Goal: Task Accomplishment & Management: Use online tool/utility

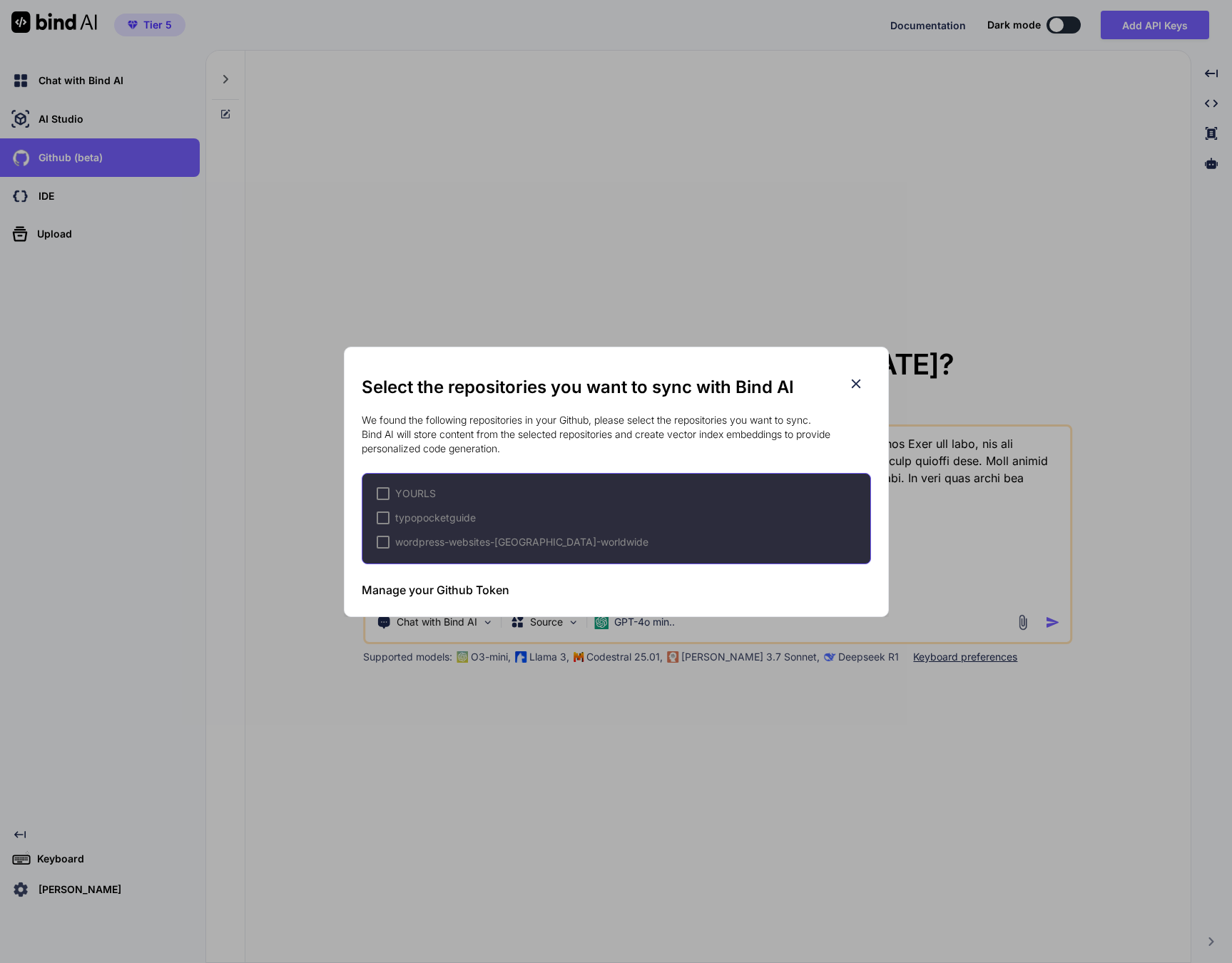
click at [848, 380] on icon at bounding box center [856, 384] width 16 height 16
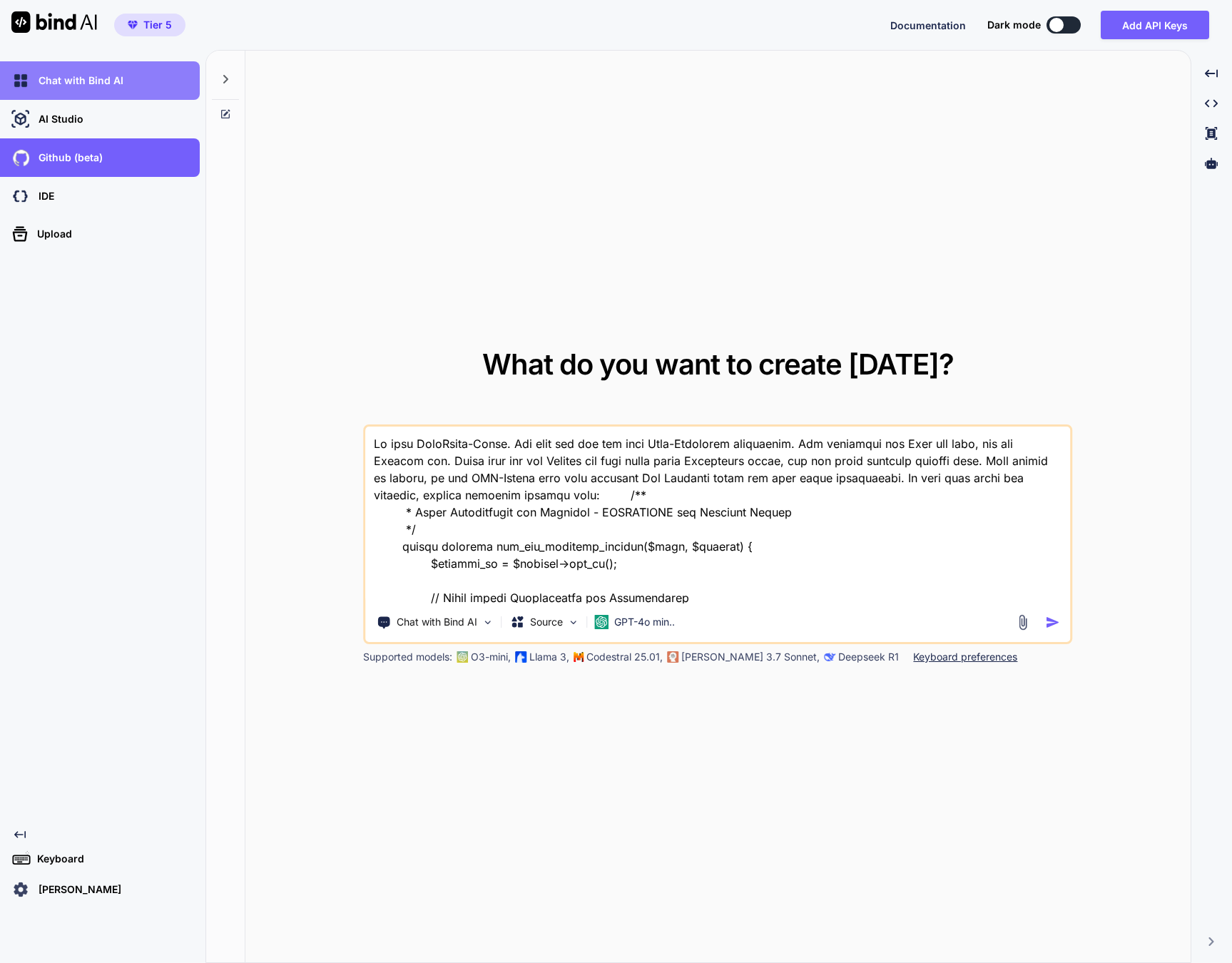
click at [97, 84] on p "Chat with Bind AI" at bounding box center [78, 80] width 90 height 14
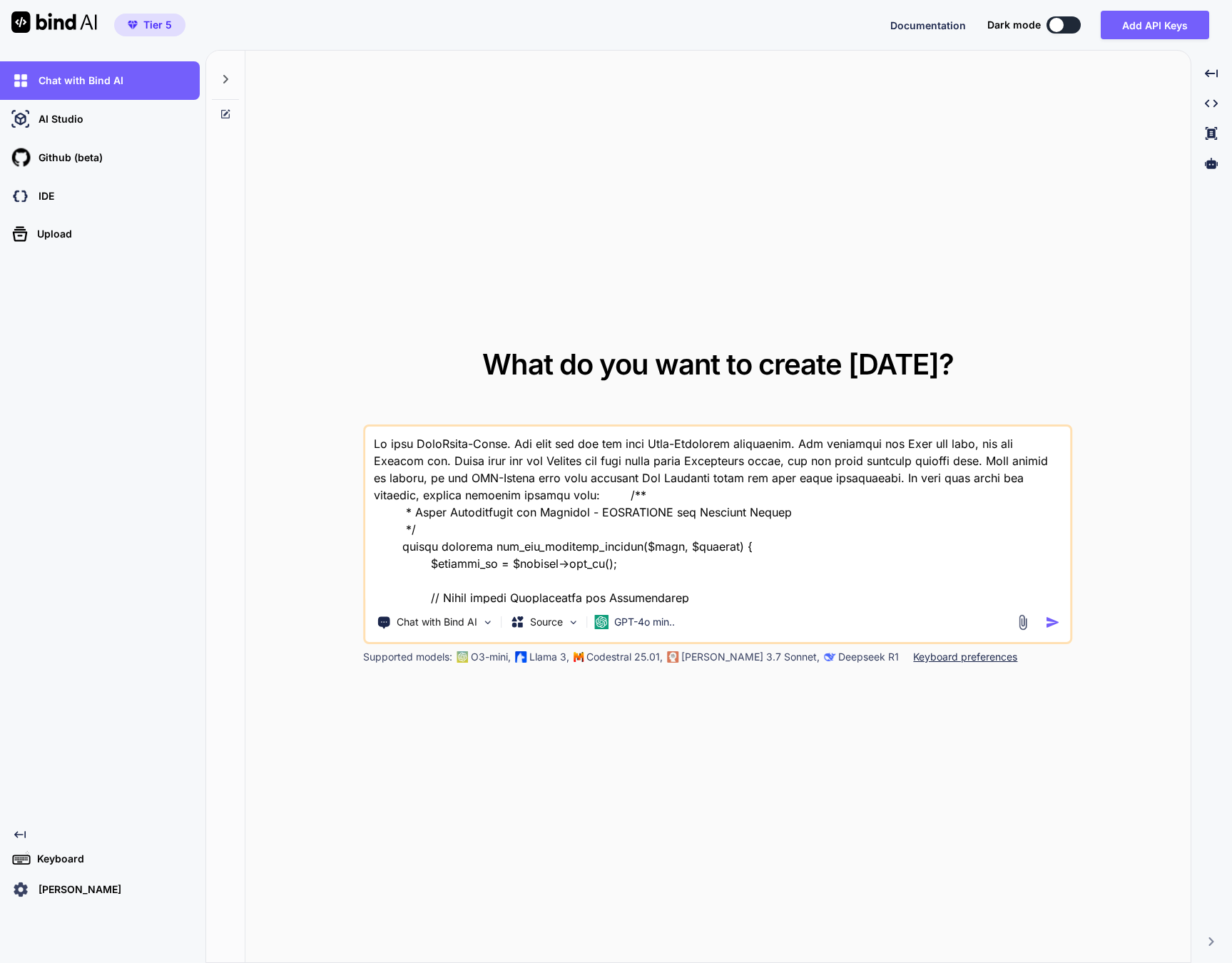
click at [224, 73] on icon at bounding box center [225, 79] width 11 height 11
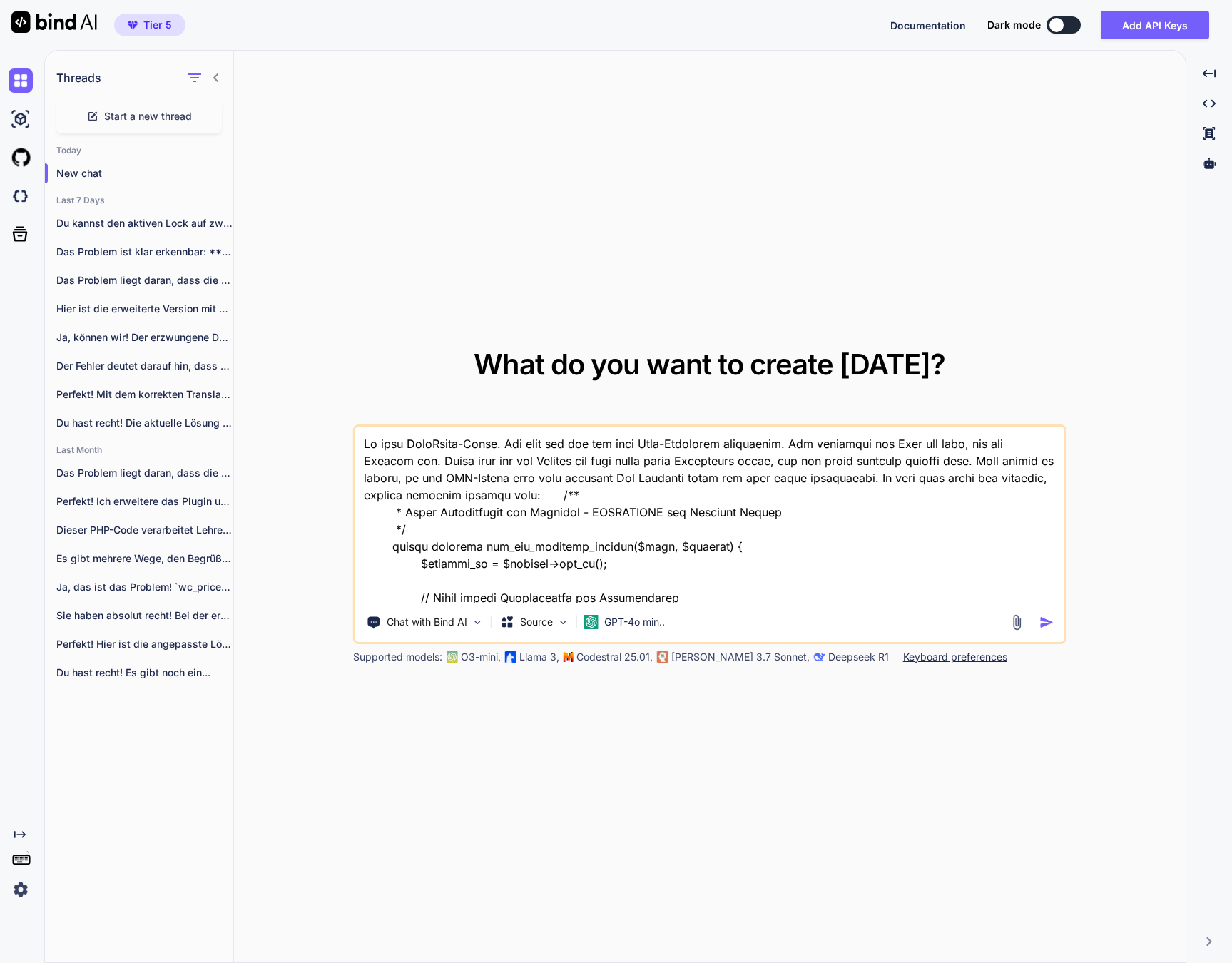
click at [124, 131] on div "Start a new thread" at bounding box center [140, 116] width 166 height 34
type textarea "x"
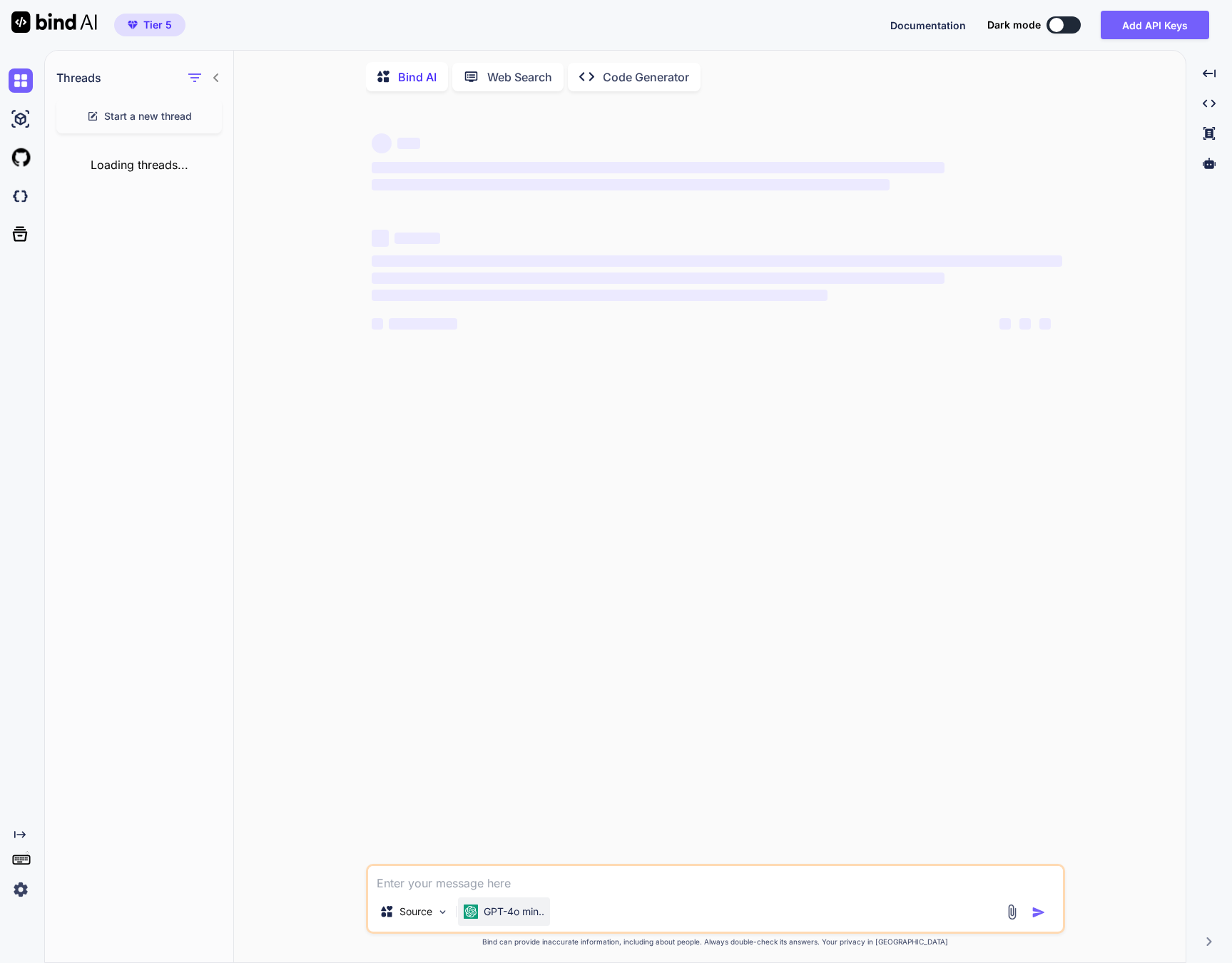
click at [504, 923] on div "GPT-4o min.." at bounding box center [504, 911] width 92 height 28
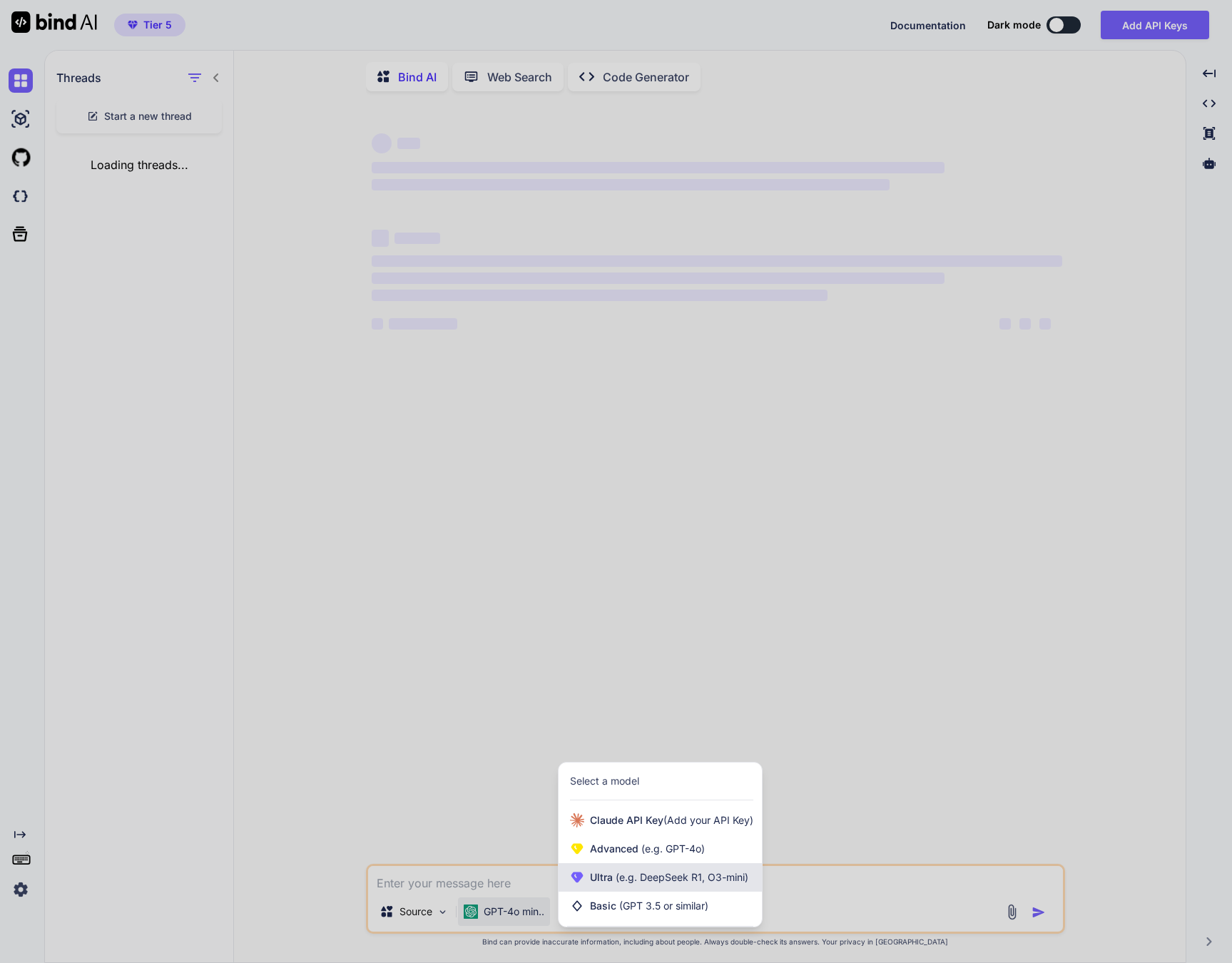
click at [632, 879] on span "(e.g. DeepSeek R1, O3-mini)" at bounding box center [681, 876] width 136 height 12
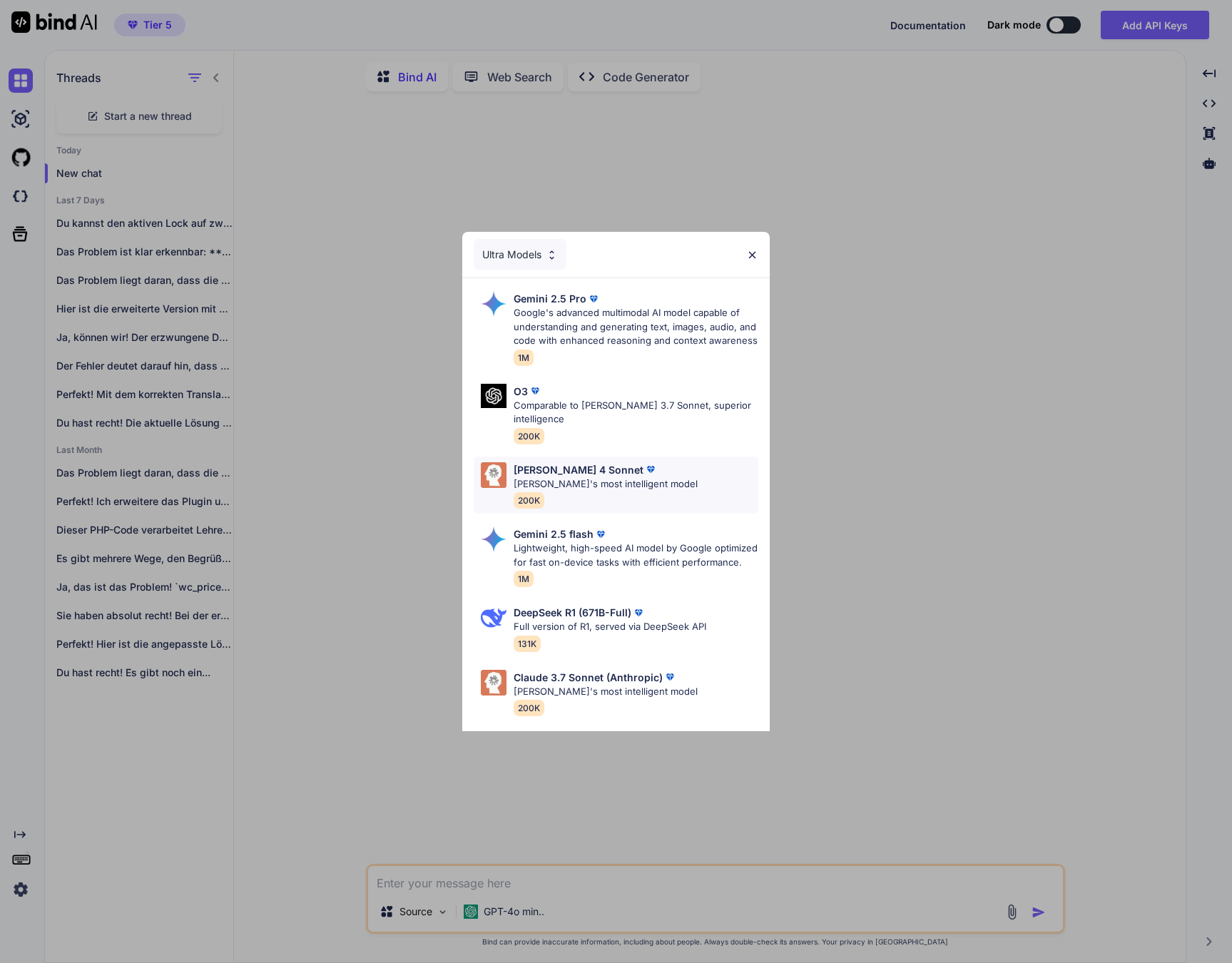
click at [562, 477] on p "[PERSON_NAME]'s most intelligent model" at bounding box center [605, 483] width 184 height 14
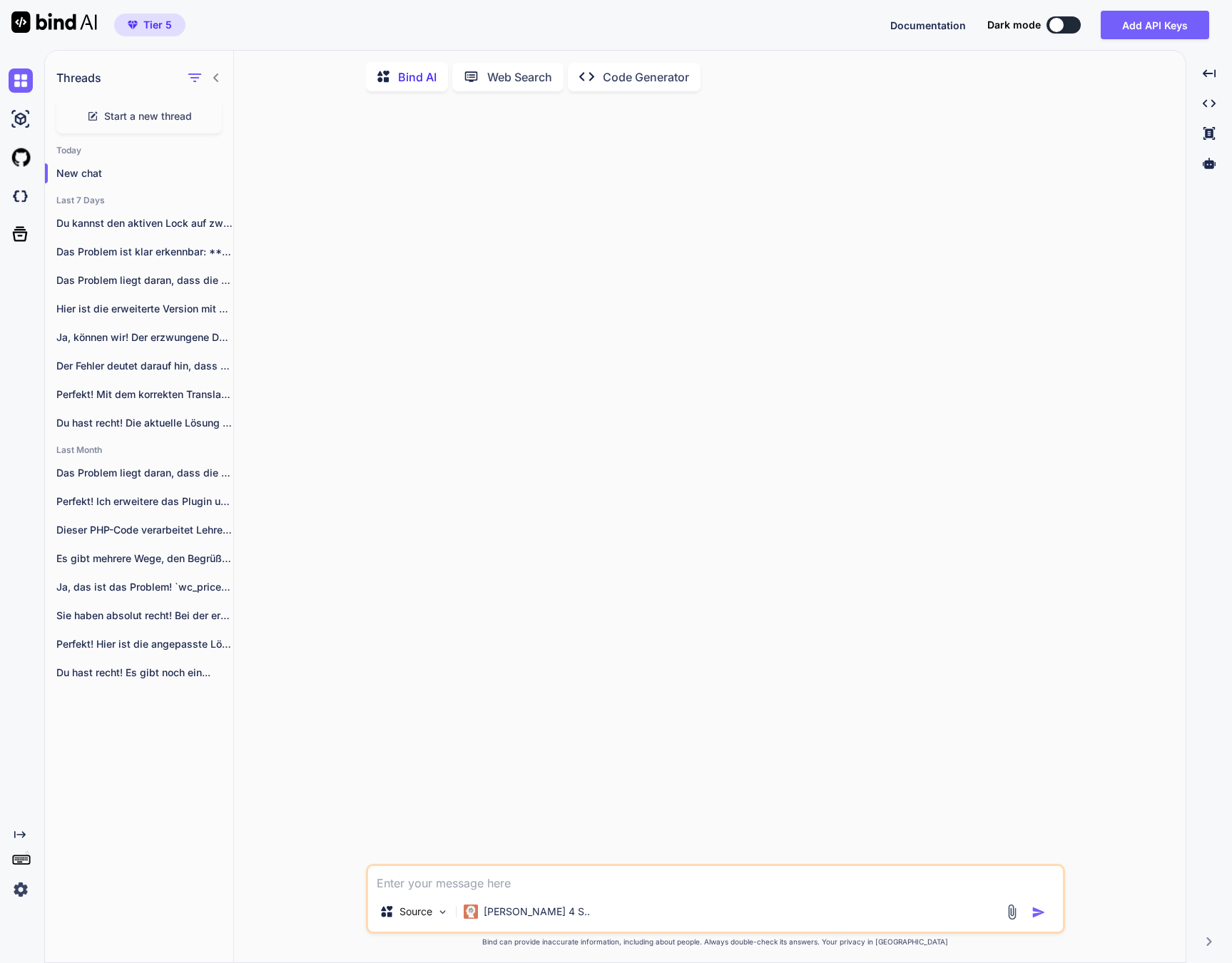
click at [492, 898] on div "Source Claude 4 S.." at bounding box center [715, 899] width 699 height 70
click at [494, 890] on textarea at bounding box center [715, 878] width 695 height 25
click at [674, 887] on textarea "Du bist WordPress-Profi. Ich habe Übersetzungen für die E-Mails erhalten. Bitte…" at bounding box center [715, 870] width 695 height 42
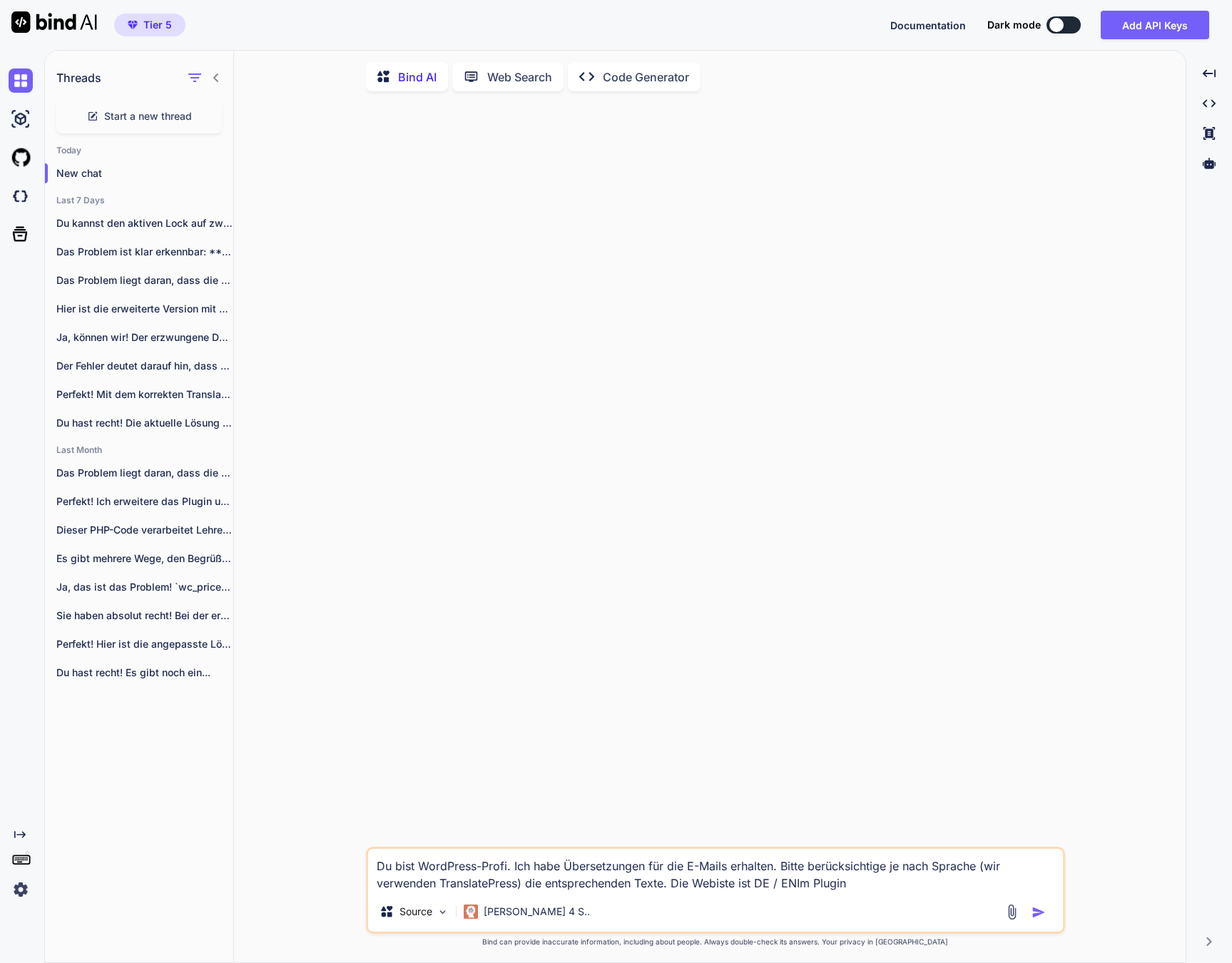
drag, startPoint x: 758, startPoint y: 885, endPoint x: 782, endPoint y: 883, distance: 24.1
click at [759, 885] on textarea "Du bist WordPress-Profi. Ich habe Übersetzungen für die E-Mails erhalten. Bitte…" at bounding box center [715, 870] width 695 height 42
drag, startPoint x: 809, startPoint y: 885, endPoint x: 901, endPoint y: 888, distance: 92.0
click at [901, 888] on textarea "Du bist WordPress-Profi. Ich habe Übersetzungen für die E-Mails erhalten. Bitte…" at bounding box center [715, 870] width 695 height 42
paste textarea "<?lor /* Ipsumd Sita: ConSectetur ADI Elitseddoei Temporincid: Utla etdo Magnaa…"
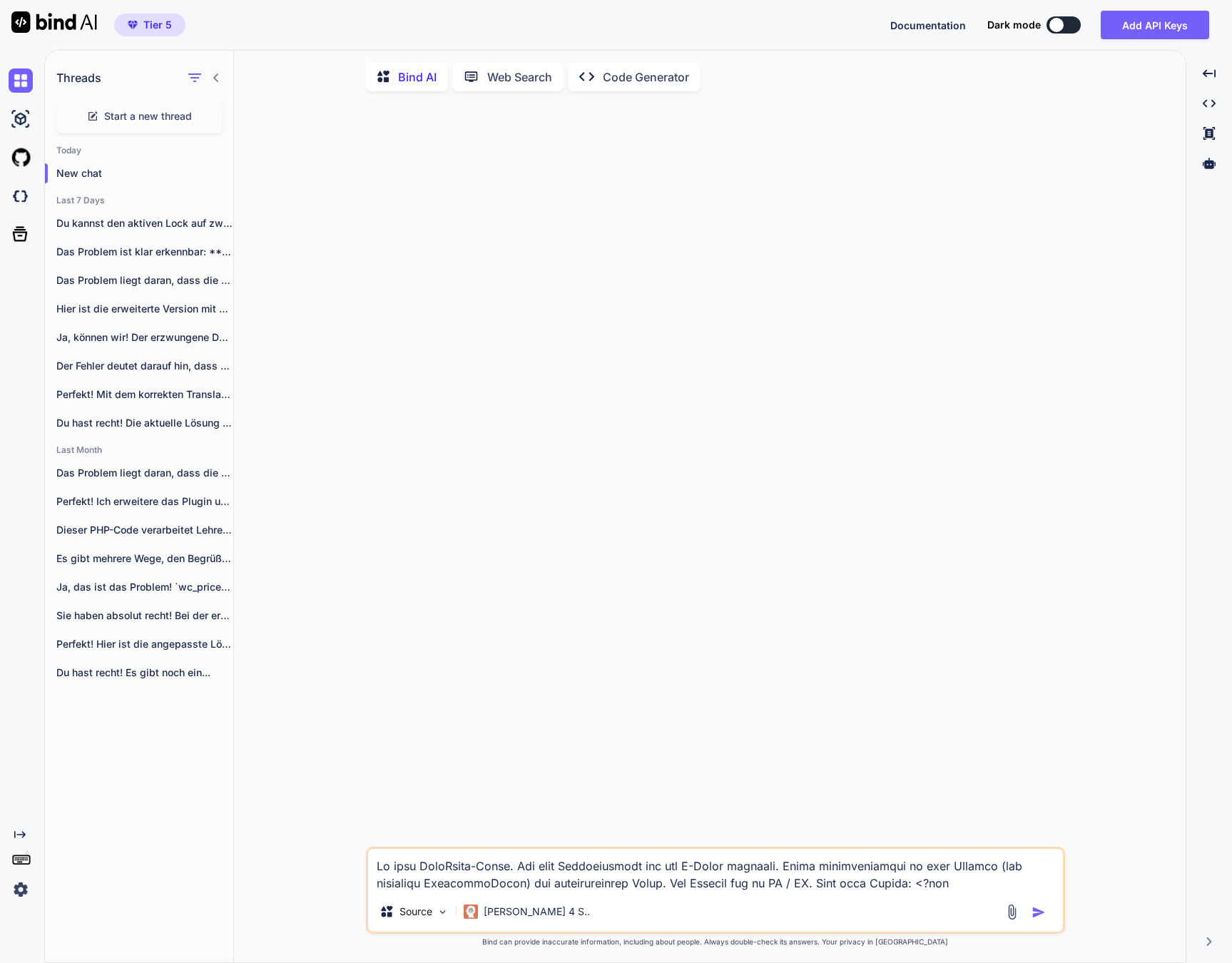
scroll to position [12736, 0]
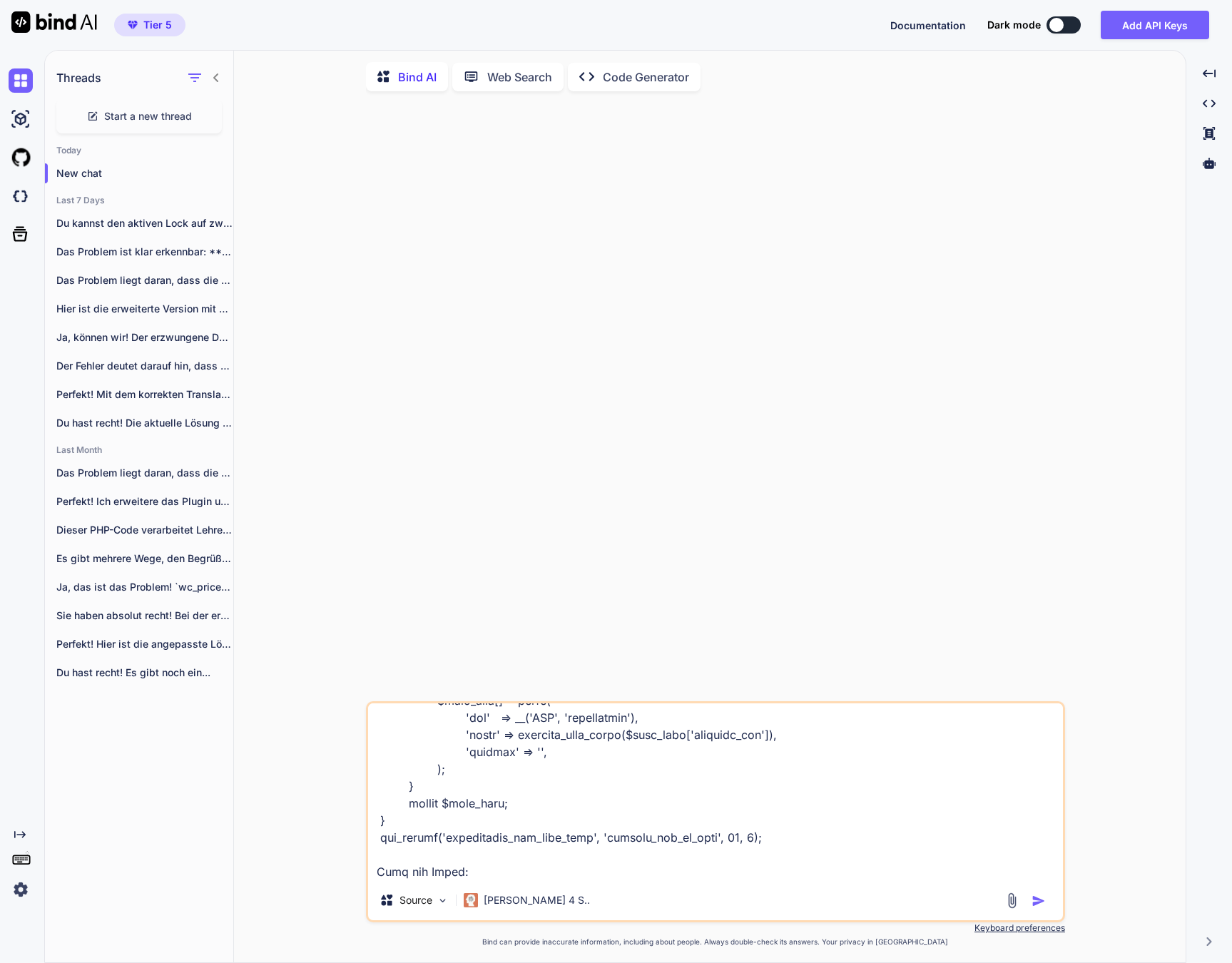
paste textarea "Loremip: Dolo sITAM Consect Adip [Elits Doei], Temporincididun ut labo eTDOL Ma…"
type textarea "Lo ipsu DoloRsita-Conse. Adi elit Seddoeiusmodt inc utl E-Dolor magnaali. Enima…"
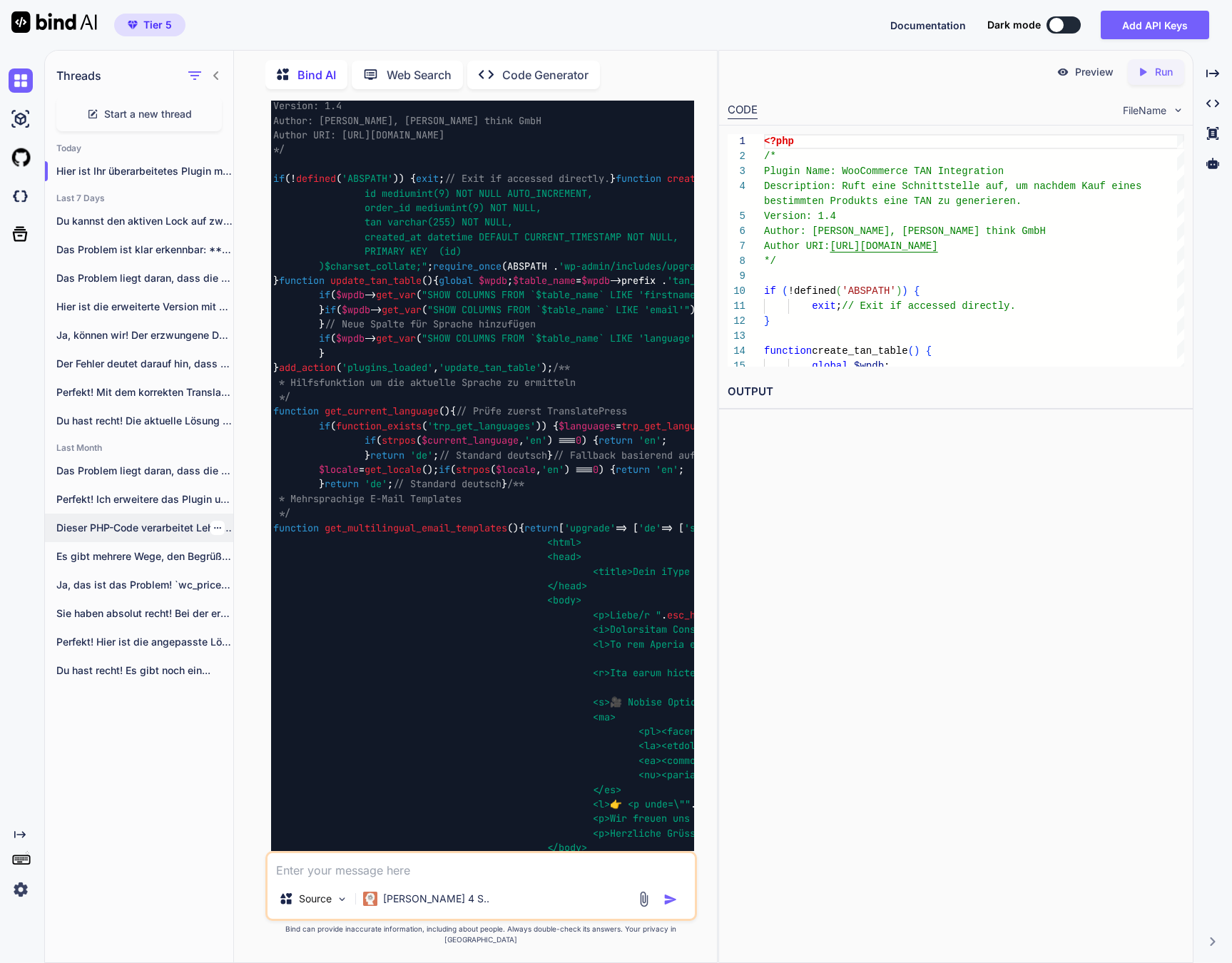
scroll to position [5424, 0]
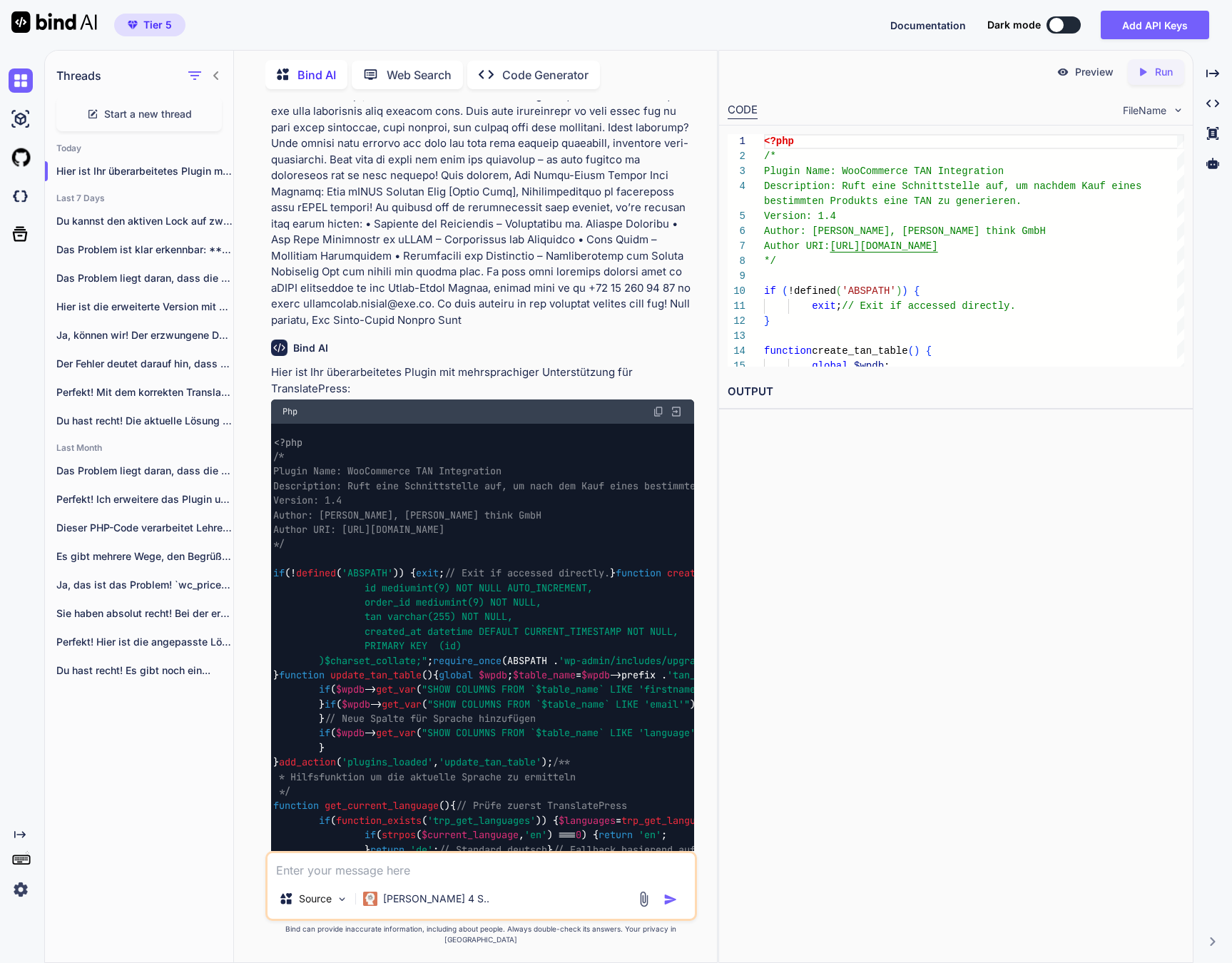
click at [658, 406] on img at bounding box center [659, 412] width 11 height 11
